Goal: Information Seeking & Learning: Learn about a topic

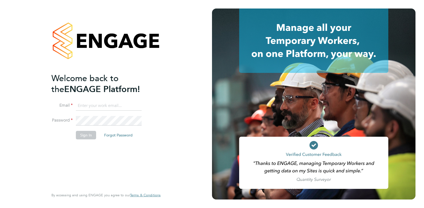
click at [97, 108] on input at bounding box center [109, 106] width 66 height 10
type input "amy@omniapeople.com"
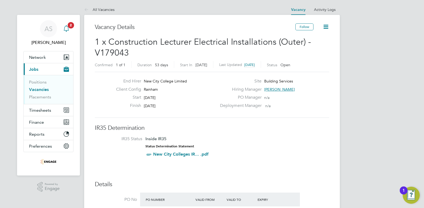
click at [70, 27] on span "2" at bounding box center [71, 25] width 6 height 6
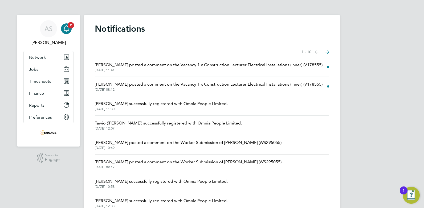
click at [179, 64] on span "Rufena Haque posted a comment on the Vacancy 1 x Construction Lecturer Electric…" at bounding box center [209, 65] width 228 height 6
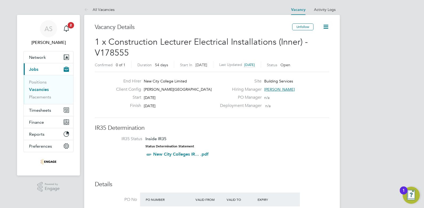
scroll to position [9, 46]
click at [42, 68] on button "Current page: Jobs" at bounding box center [49, 69] width 50 height 12
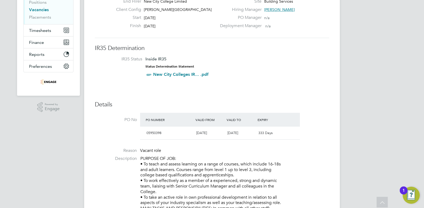
scroll to position [0, 0]
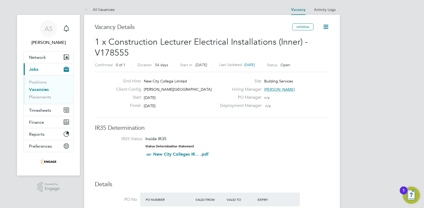
click at [45, 91] on link "Vacancies" at bounding box center [39, 89] width 20 height 5
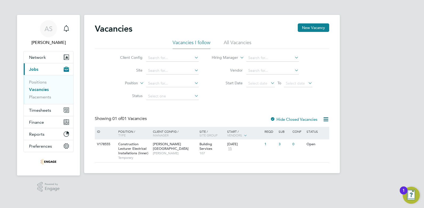
click at [242, 41] on li "All Vacancies" at bounding box center [238, 44] width 28 height 10
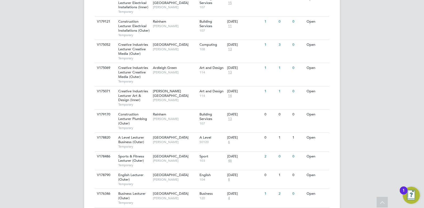
scroll to position [384, 0]
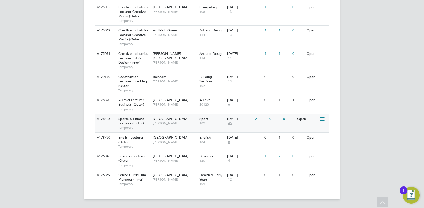
click at [141, 122] on span "Sports & Fitness Lecturer (Outer)" at bounding box center [131, 121] width 26 height 9
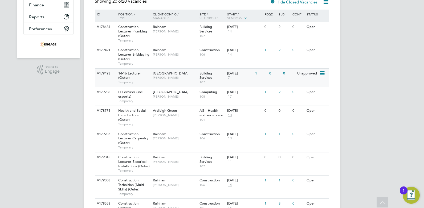
scroll to position [91, 0]
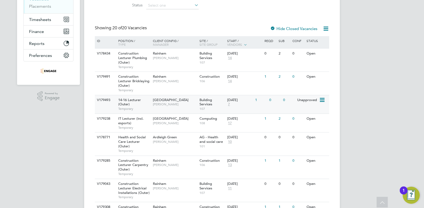
click at [186, 102] on div "Epping Forest Campus Anthony McAlmont" at bounding box center [175, 102] width 47 height 14
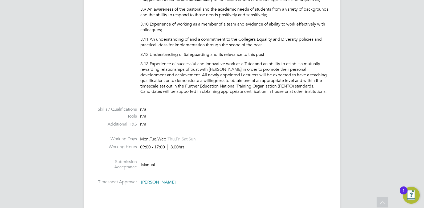
scroll to position [773, 0]
